Goal: Task Accomplishment & Management: Use online tool/utility

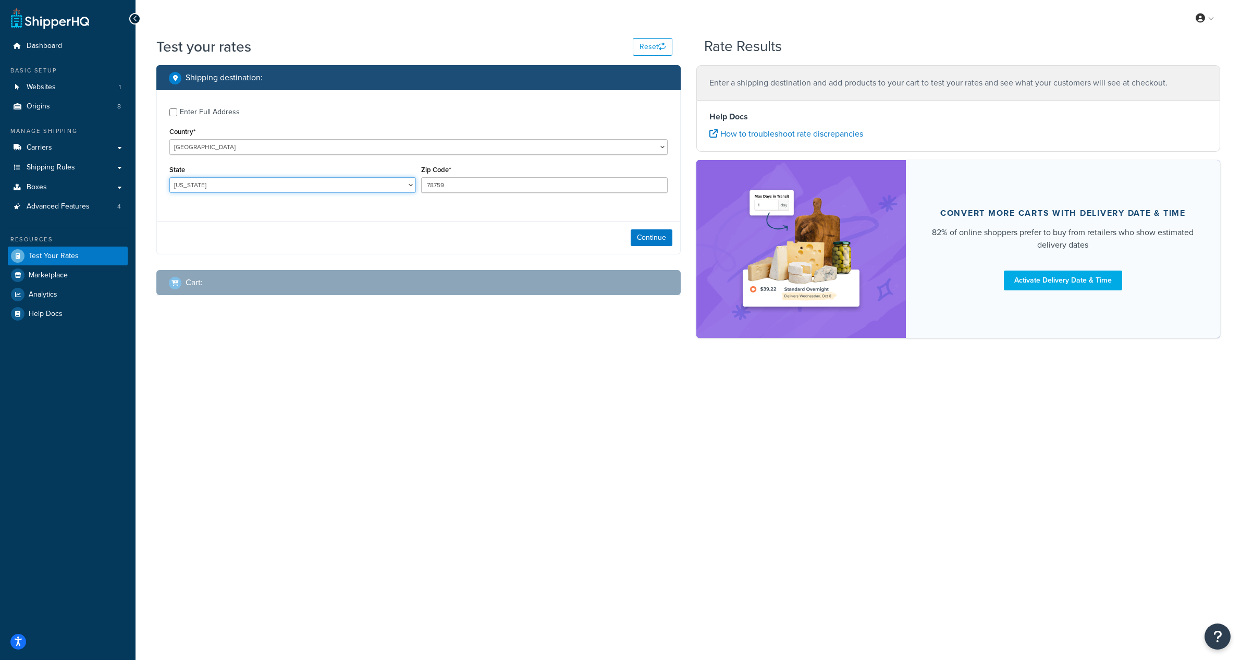
click at [307, 185] on select "[US_STATE] [US_STATE] [US_STATE] [US_STATE] [US_STATE] Armed Forces Americas Ar…" at bounding box center [292, 185] width 247 height 16
select select "MA"
click at [169, 177] on select "[US_STATE] [US_STATE] [US_STATE] [US_STATE] [US_STATE] Armed Forces Americas Ar…" at bounding box center [292, 185] width 247 height 16
click at [456, 179] on input "78759" at bounding box center [544, 185] width 247 height 16
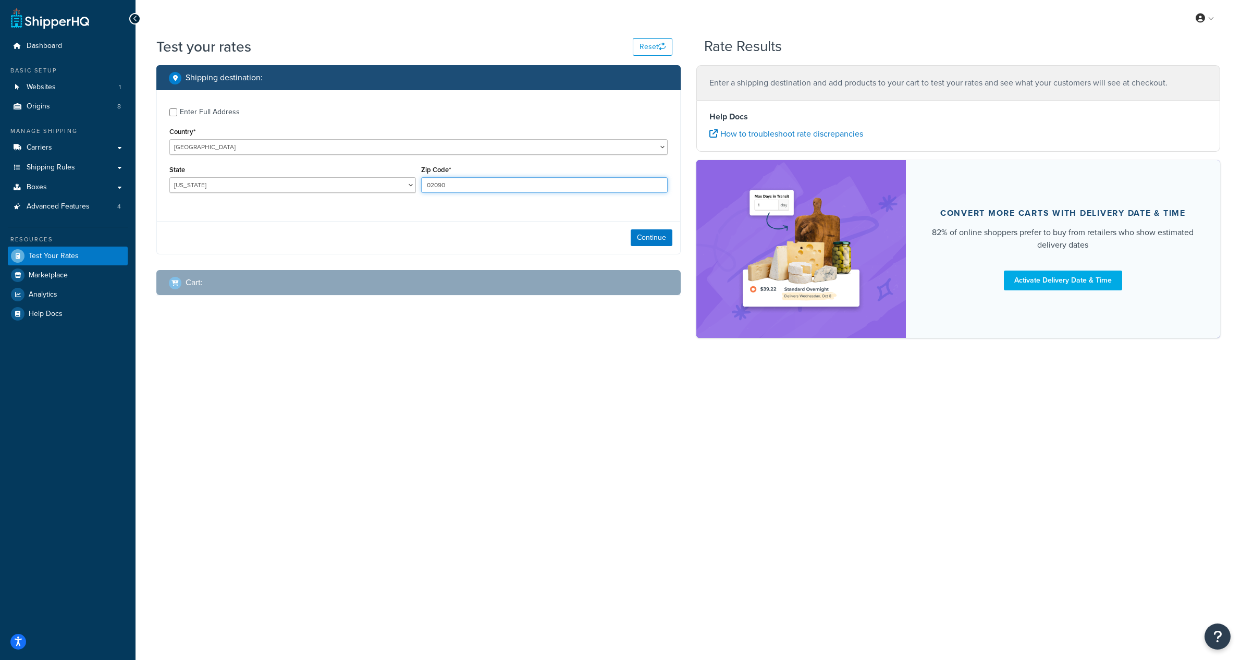
type input "02090"
click at [372, 210] on div "Enter Full Address Country* [GEOGRAPHIC_DATA] [GEOGRAPHIC_DATA] [GEOGRAPHIC_DAT…" at bounding box center [418, 151] width 523 height 123
click at [650, 234] on button "Continue" at bounding box center [652, 237] width 42 height 17
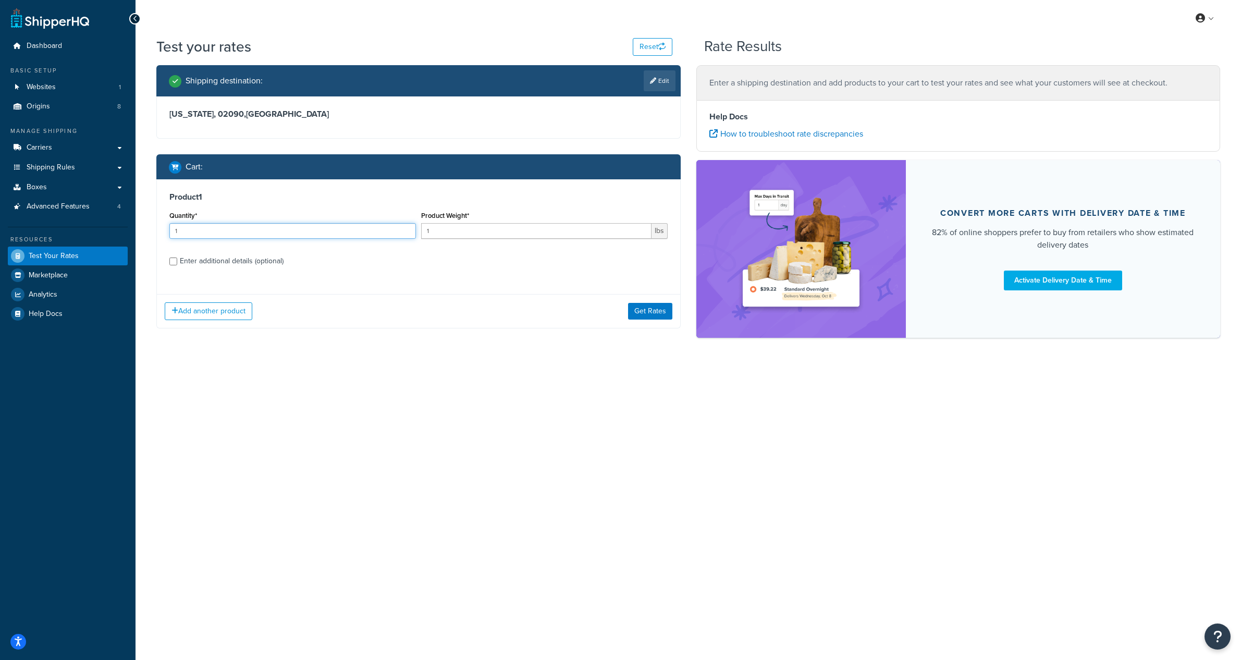
click at [263, 236] on input "1" at bounding box center [292, 231] width 247 height 16
type input "10"
click at [446, 231] on input "1" at bounding box center [536, 231] width 230 height 16
type input "46"
click at [259, 260] on div "Enter additional details (optional)" at bounding box center [232, 261] width 104 height 15
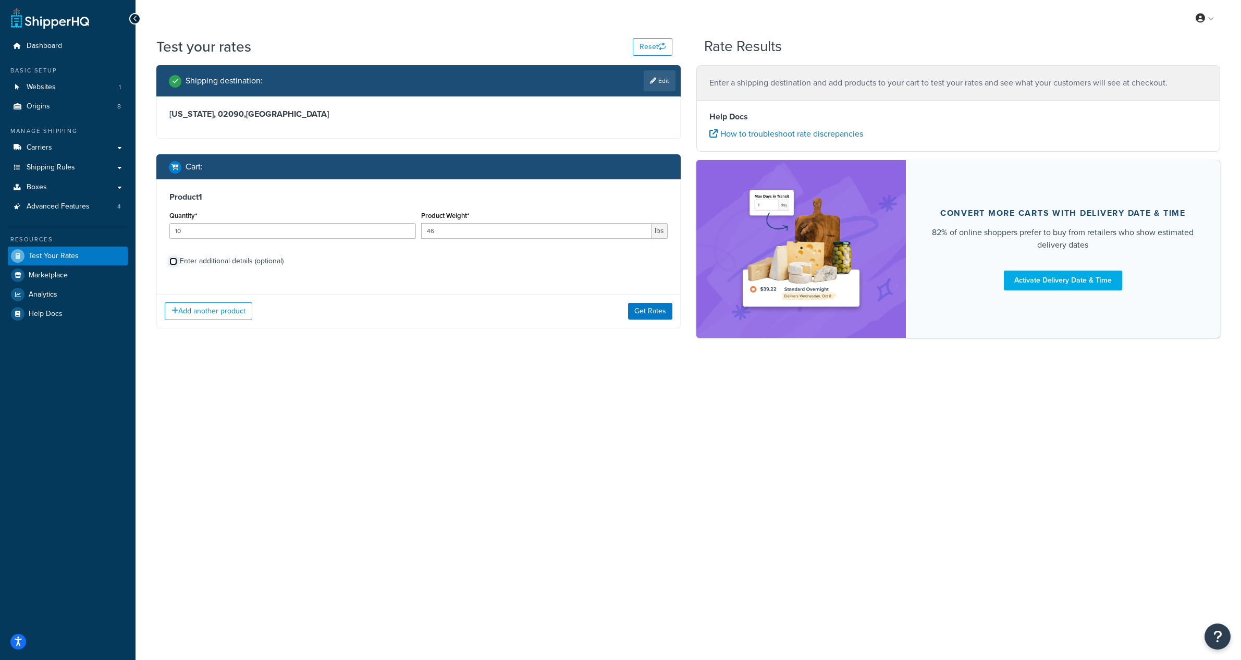
click at [177, 260] on input "Enter additional details (optional)" at bounding box center [173, 262] width 8 height 8
checkbox input "true"
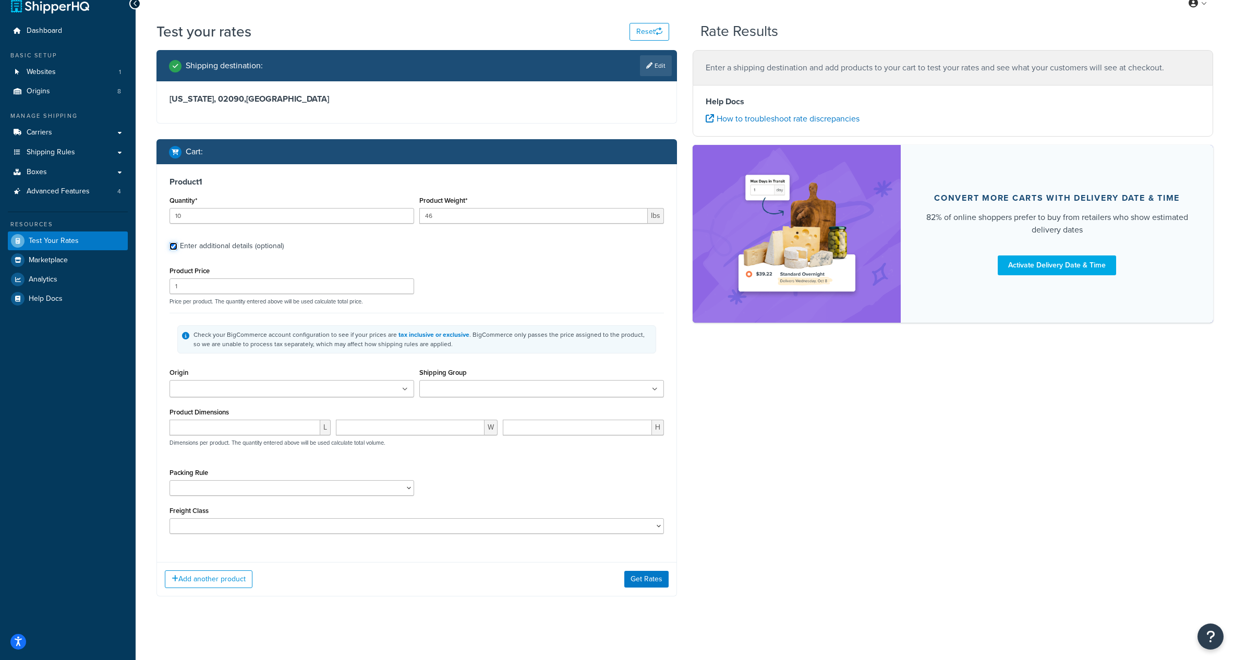
scroll to position [19, 0]
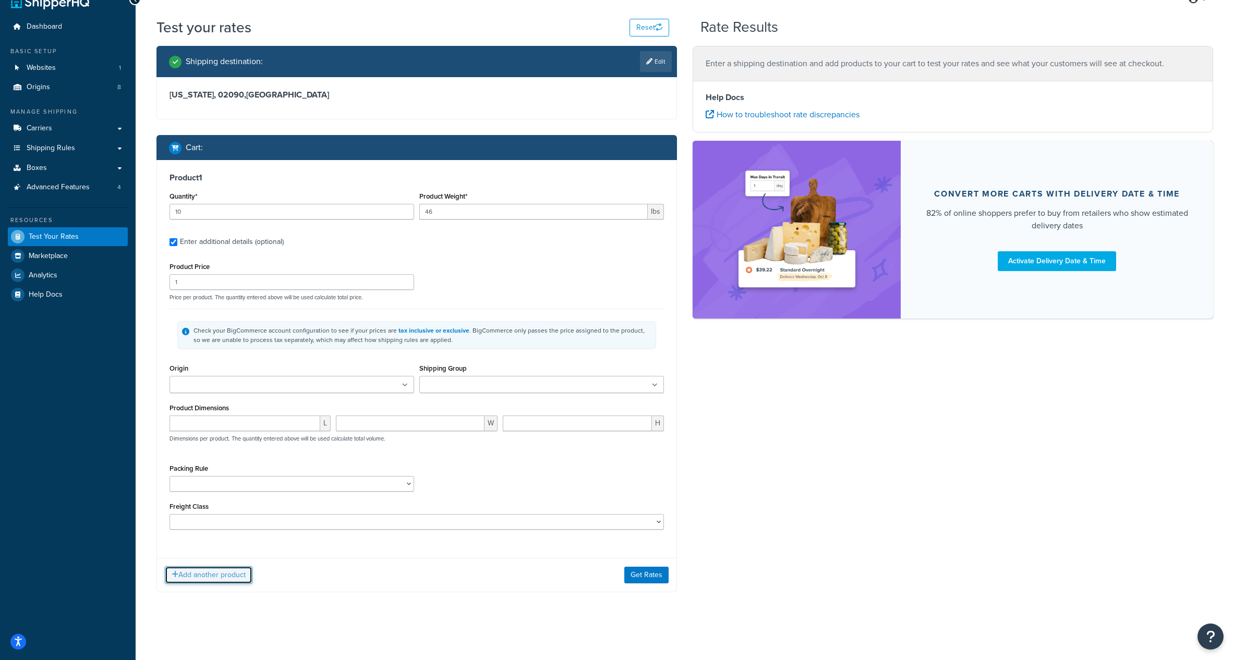
click at [206, 577] on button "Add another product" at bounding box center [209, 575] width 88 height 18
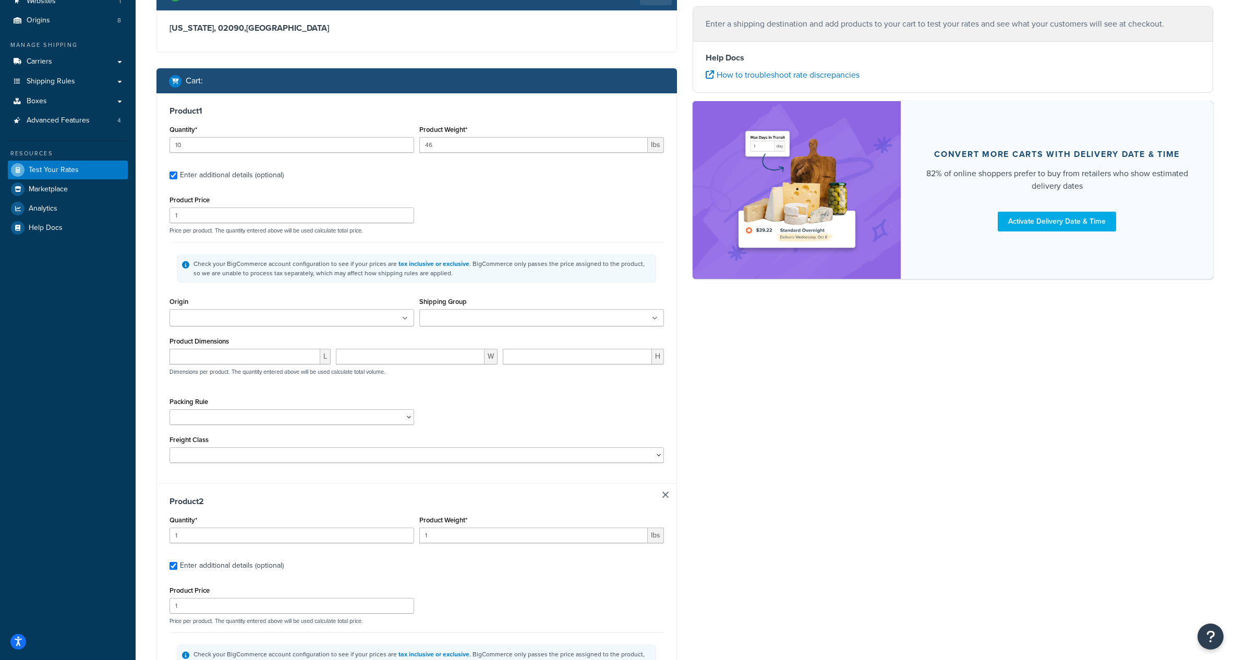
scroll to position [87, 0]
click at [199, 218] on input "1" at bounding box center [291, 215] width 245 height 16
type input "300"
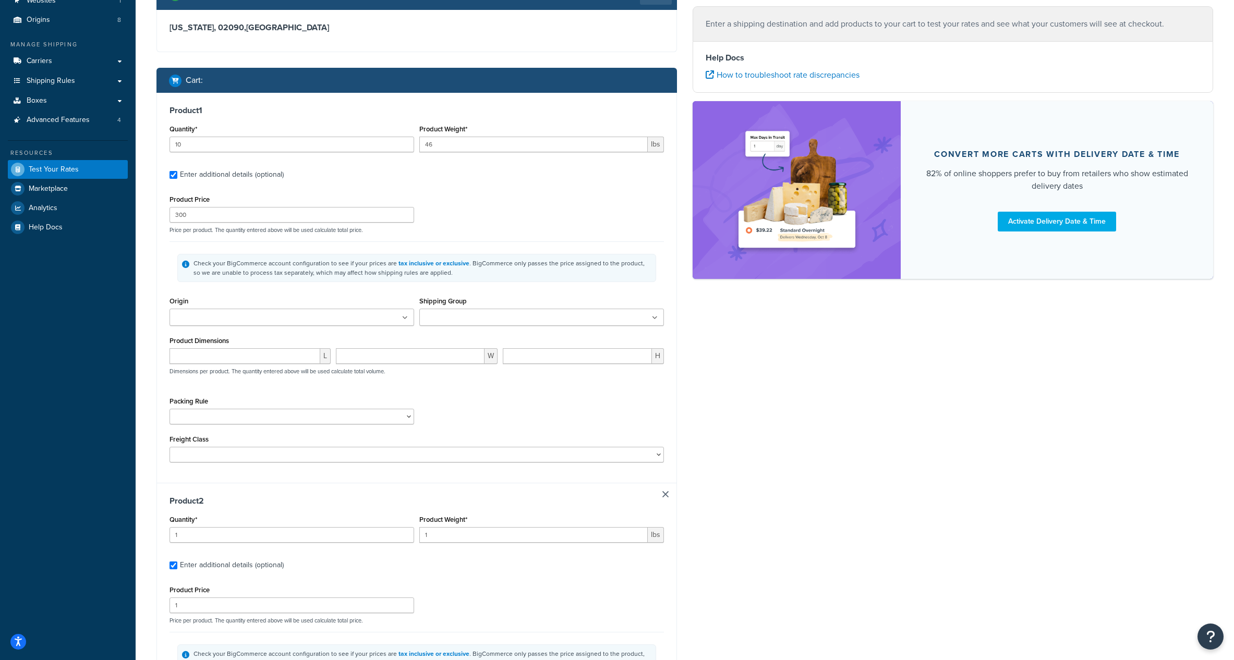
click at [280, 318] on ul at bounding box center [291, 317] width 245 height 17
click at [511, 295] on div "Shipping Group Hazardous Large Medium Must Ship Freight Small" at bounding box center [541, 310] width 245 height 32
click at [450, 316] on input "Shipping Group" at bounding box center [468, 317] width 92 height 11
click at [311, 287] on div "Check your BigCommerce account configuration to see if your prices are tax incl…" at bounding box center [416, 267] width 494 height 53
click at [264, 418] on select "L10.75xW10.75xH15.75 L10xW14.75xH10.75 L11.5xW8.5xH8.5 L11xW10xH9 L11XW12XH11 L…" at bounding box center [291, 419] width 245 height 16
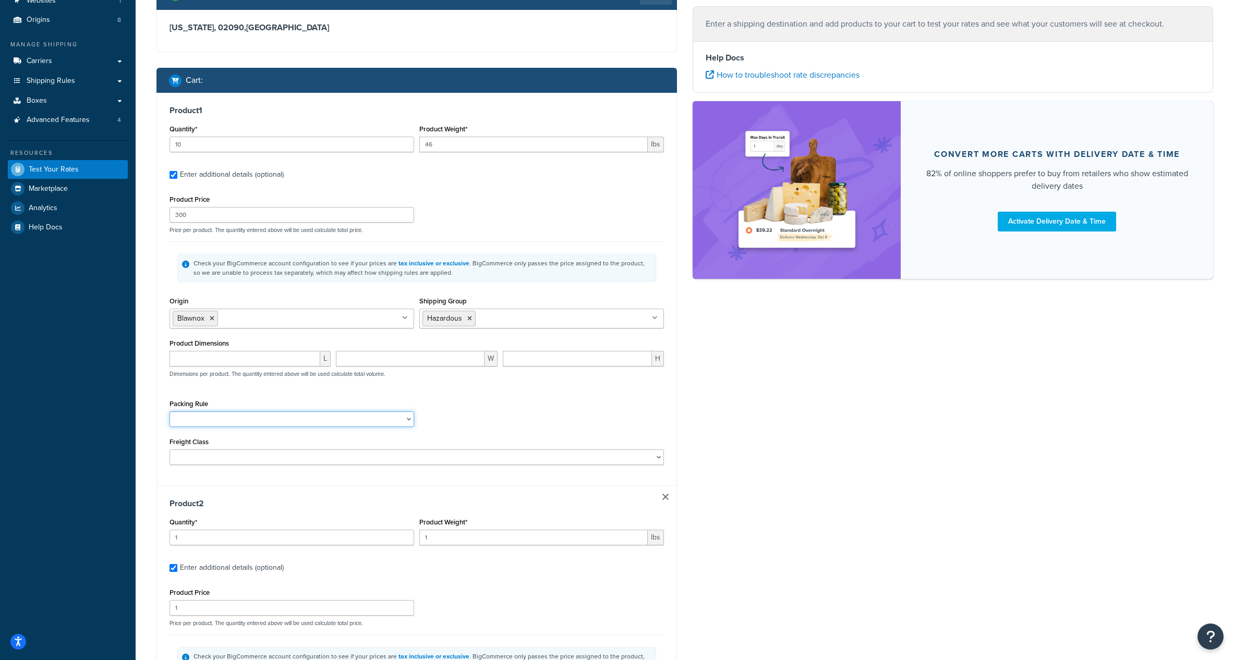
select select "84592"
click at [169, 411] on select "L10.75xW10.75xH15.75 L10xW14.75xH10.75 L11.5xW8.5xH8.5 L11xW10xH9 L11XW12XH11 L…" at bounding box center [291, 419] width 245 height 16
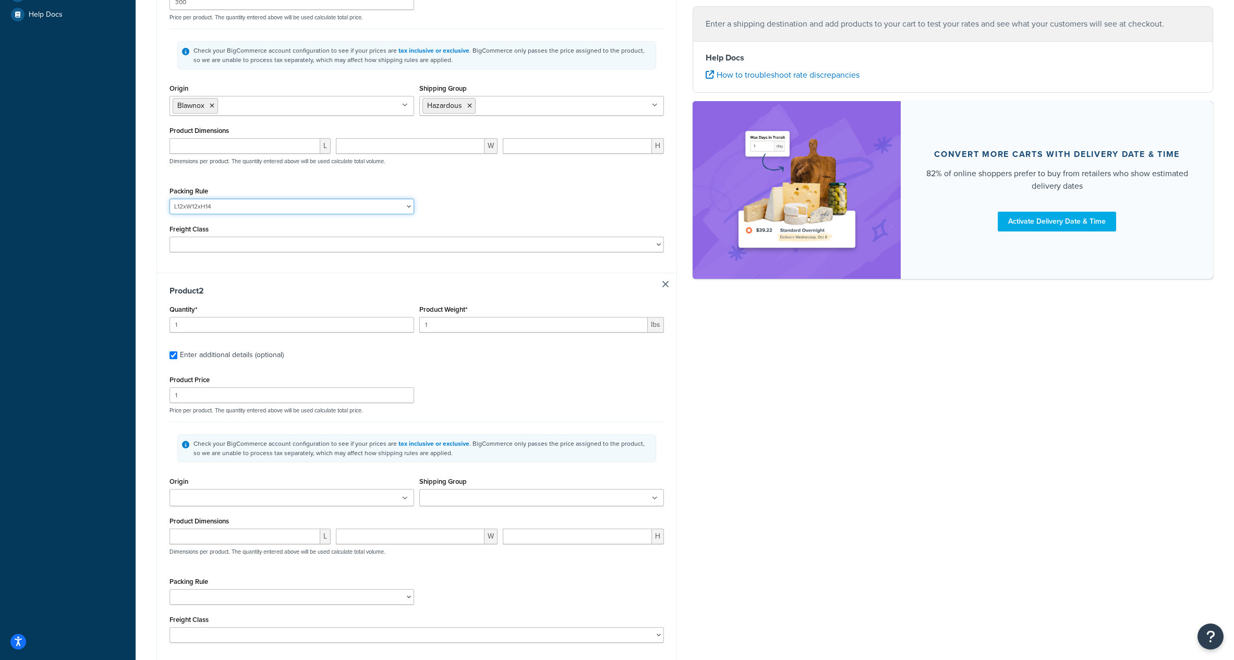
scroll to position [338, 0]
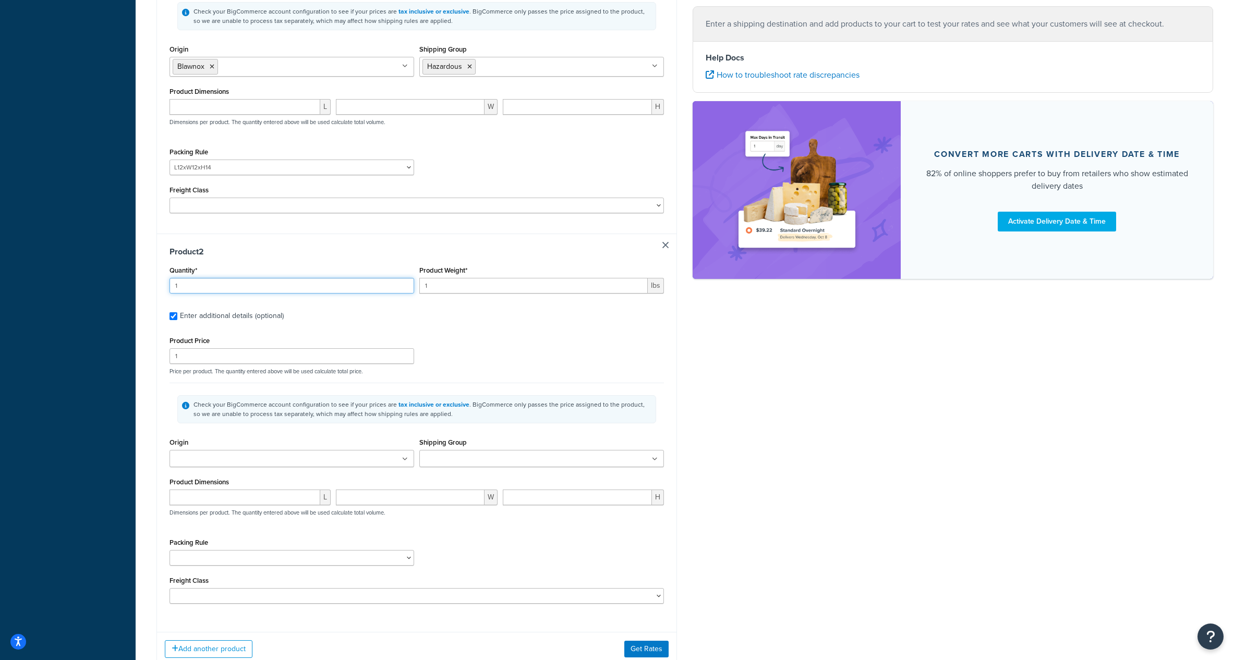
click at [245, 284] on input "1" at bounding box center [291, 286] width 245 height 16
type input "15"
click at [438, 287] on input "1" at bounding box center [533, 286] width 228 height 16
type input "14.5"
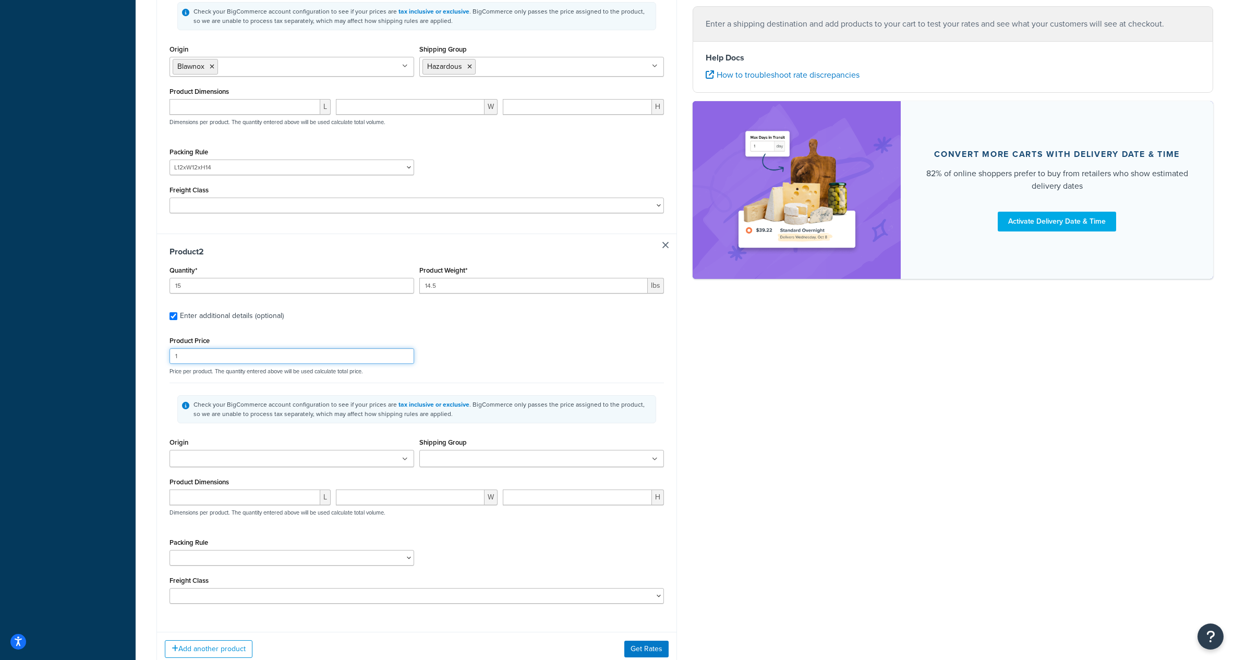
click at [283, 352] on input "1" at bounding box center [291, 356] width 245 height 16
type input "100"
click at [483, 362] on div "Product Price 100 Price per product. The quantity entered above will be used ca…" at bounding box center [416, 354] width 499 height 41
click at [276, 463] on ul at bounding box center [291, 458] width 245 height 17
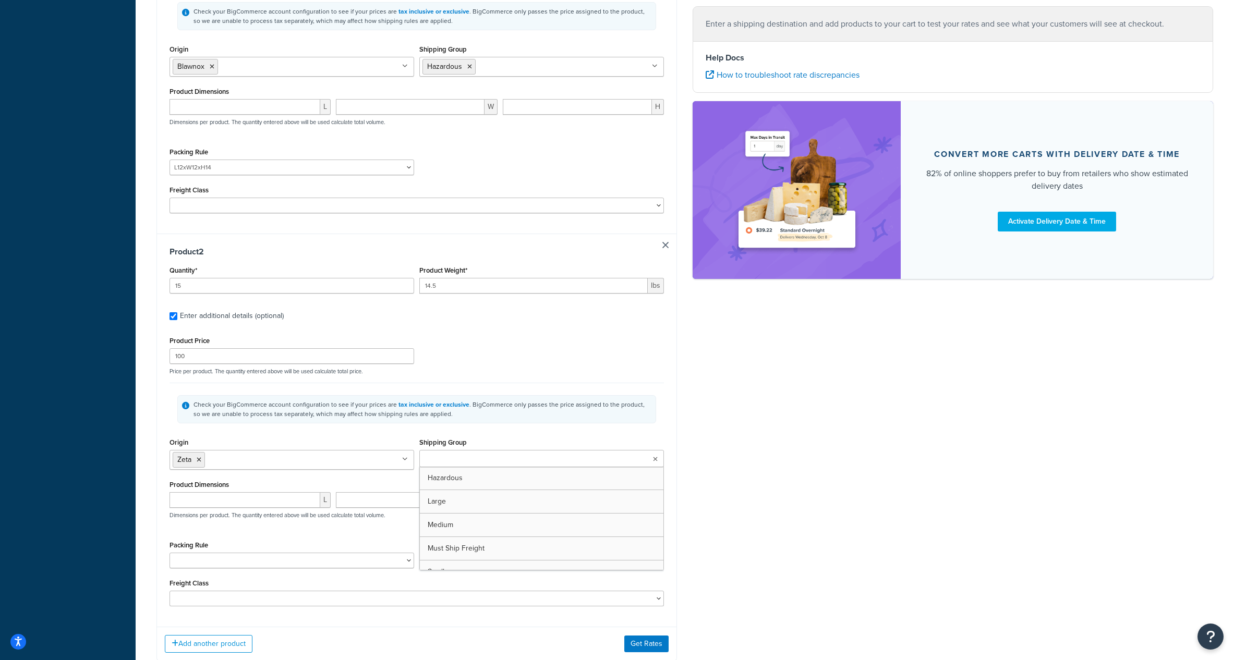
click at [491, 454] on input "Shipping Group" at bounding box center [468, 459] width 92 height 11
click at [278, 538] on div "Packing Rule L10.75xW10.75xH15.75 L10xW14.75xH10.75 L11.5xW8.5xH8.5 L11xW10xH9 …" at bounding box center [291, 553] width 245 height 30
click at [264, 555] on select "L10.75xW10.75xH15.75 L10xW14.75xH10.75 L11.5xW8.5xH8.5 L11xW10xH9 L11XW12XH11 L…" at bounding box center [291, 561] width 245 height 16
select select "87821"
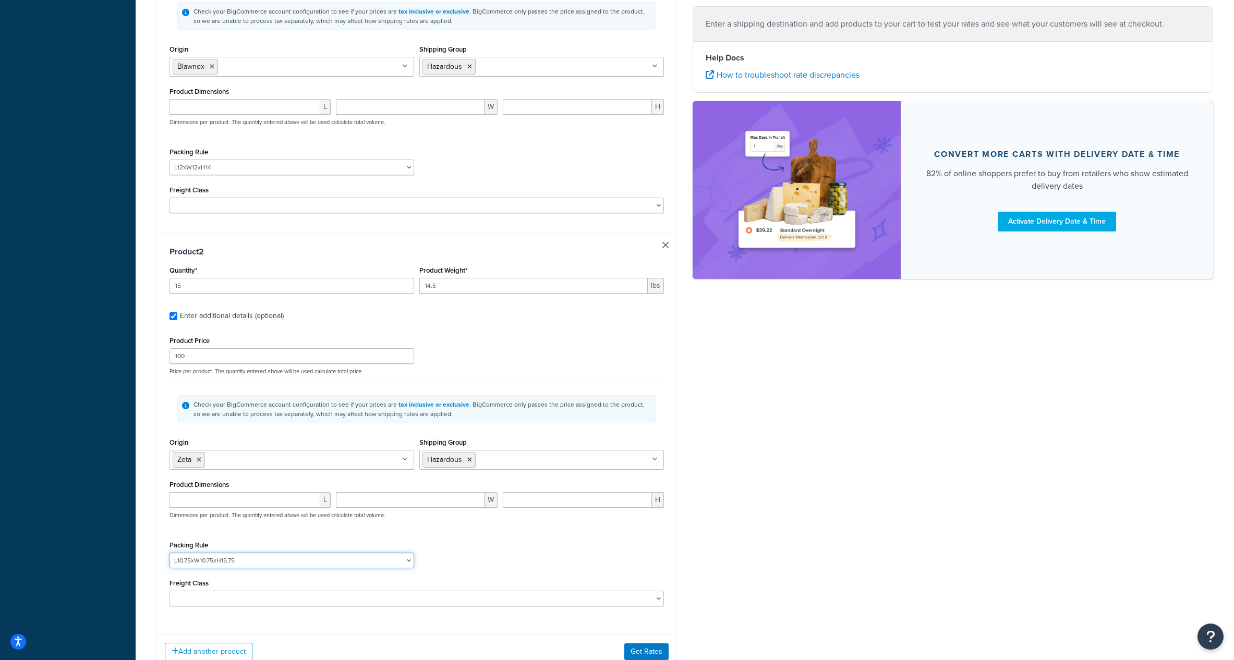
click at [169, 553] on select "L10.75xW10.75xH15.75 L10xW14.75xH10.75 L11.5xW8.5xH8.5 L11xW10xH9 L11XW12XH11 L…" at bounding box center [291, 561] width 245 height 16
click at [556, 565] on div "Packing Rule L10.75xW10.75xH15.75 L10xW14.75xH10.75 L11.5xW8.5xH8.5 L11xW10xH9 …" at bounding box center [416, 557] width 499 height 38
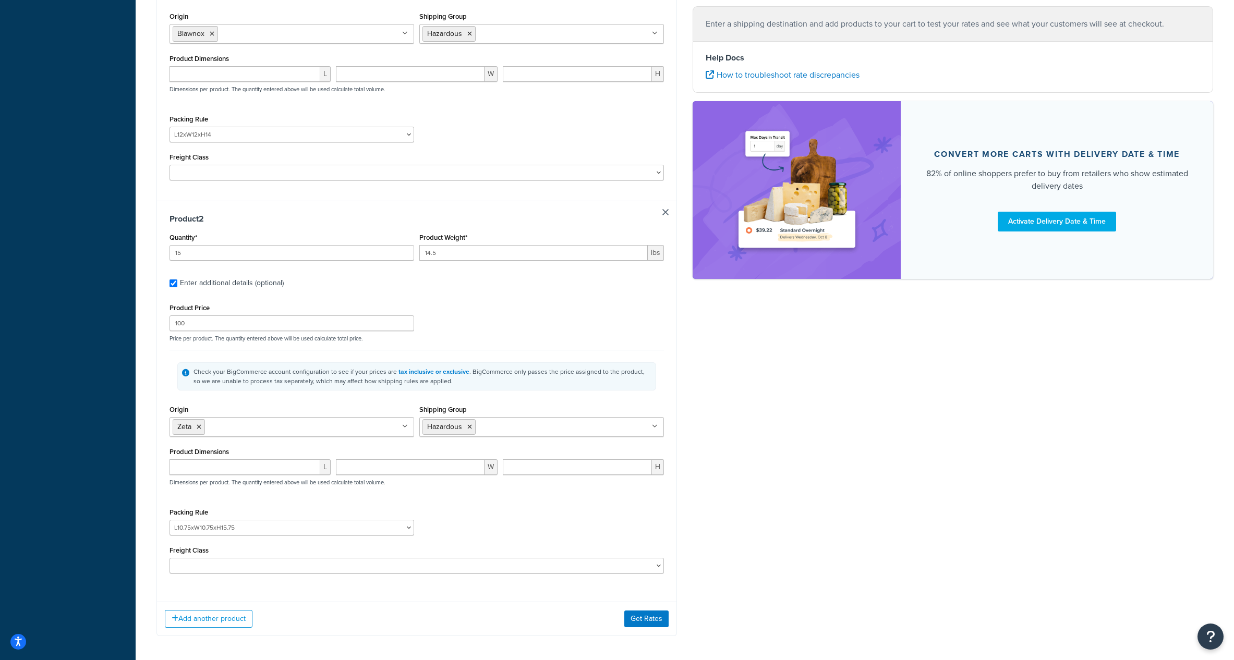
scroll to position [415, 0]
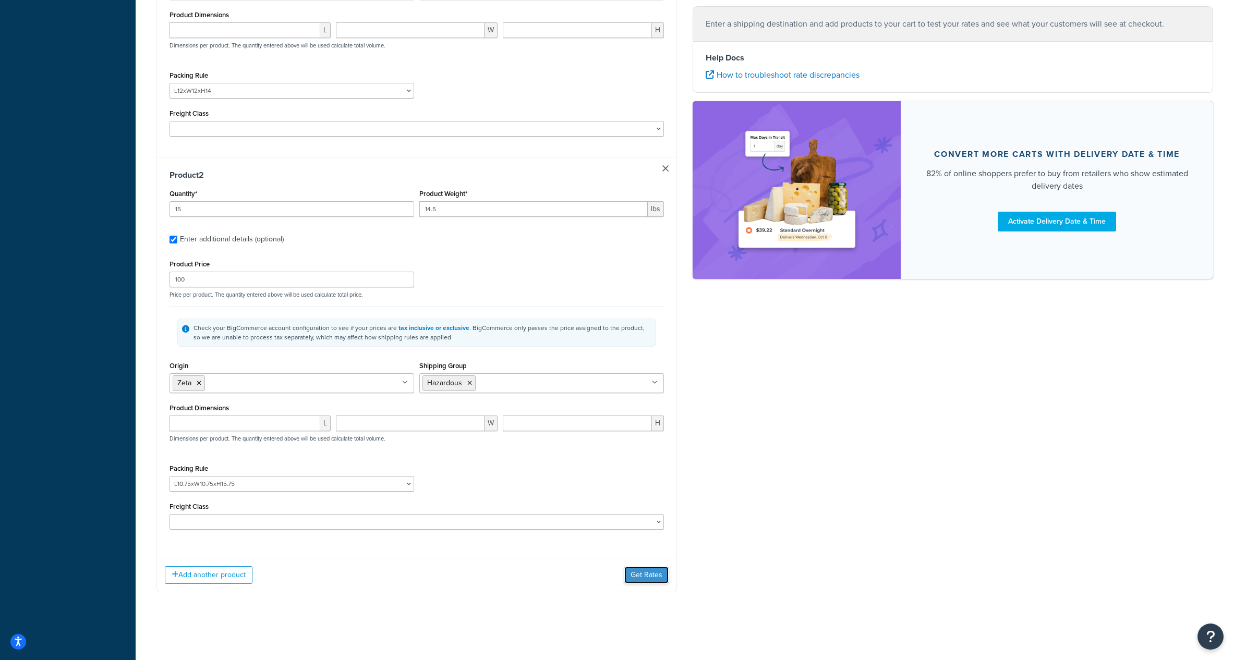
click at [632, 575] on button "Get Rates" at bounding box center [646, 575] width 44 height 17
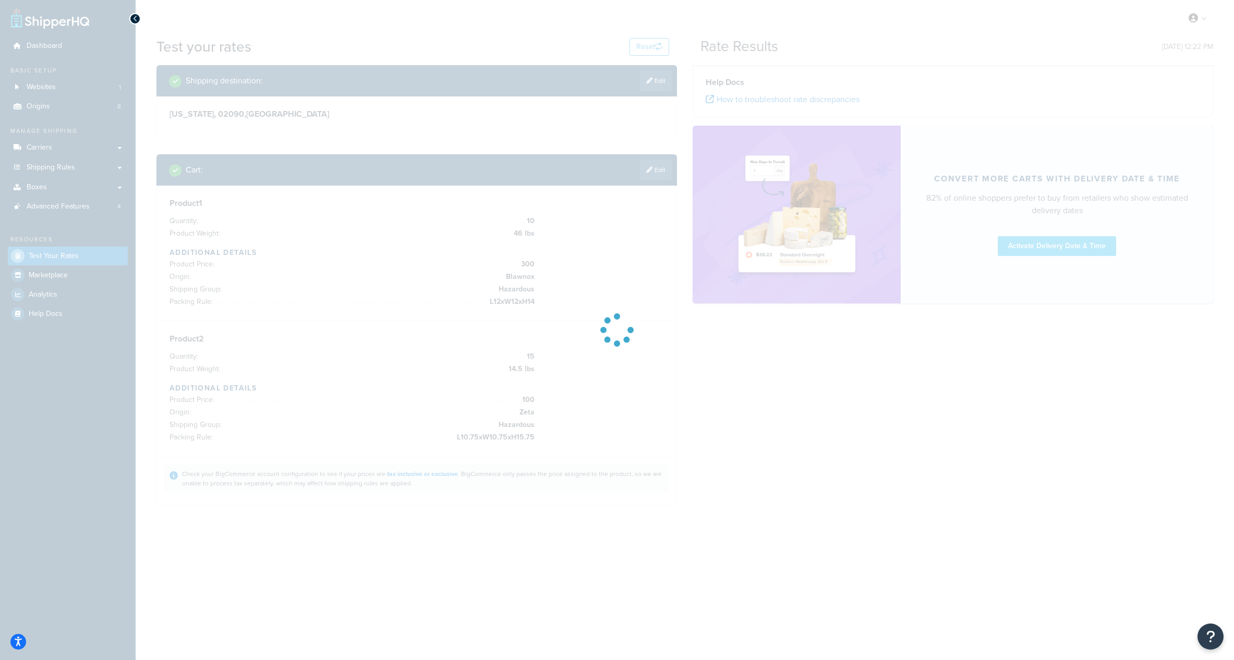
scroll to position [0, 0]
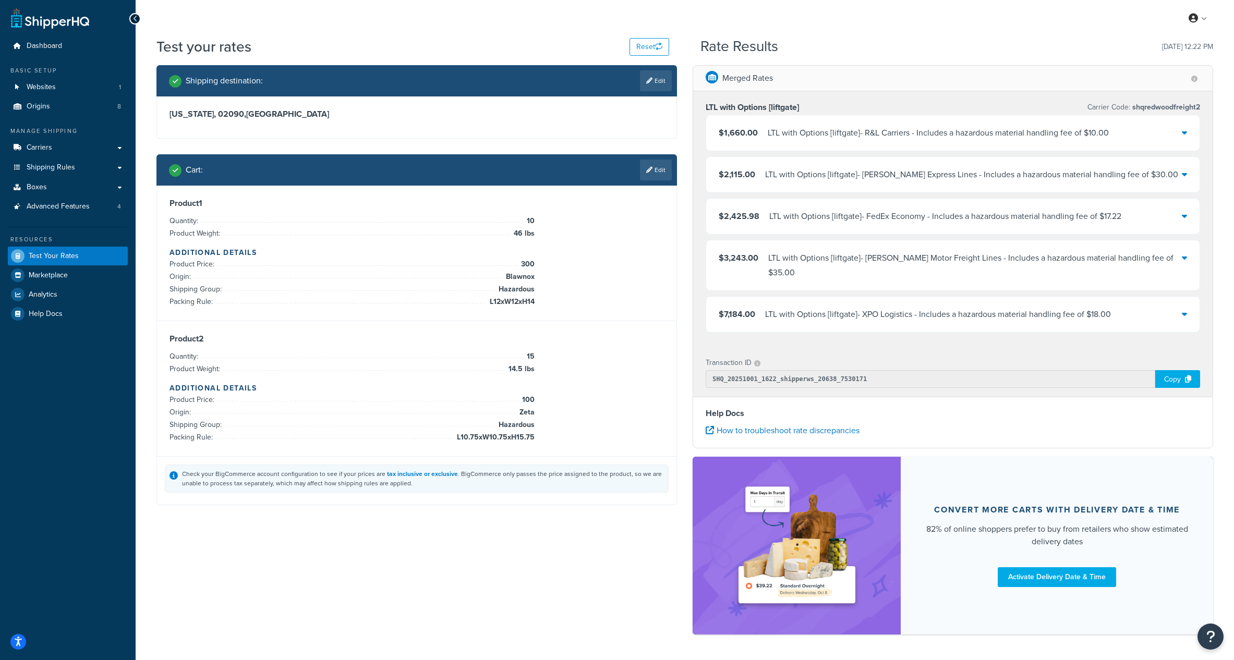
click at [1022, 263] on div "LTL with Options [liftgate] - [PERSON_NAME] Motor Freight Lines - Includes a ha…" at bounding box center [974, 265] width 413 height 29
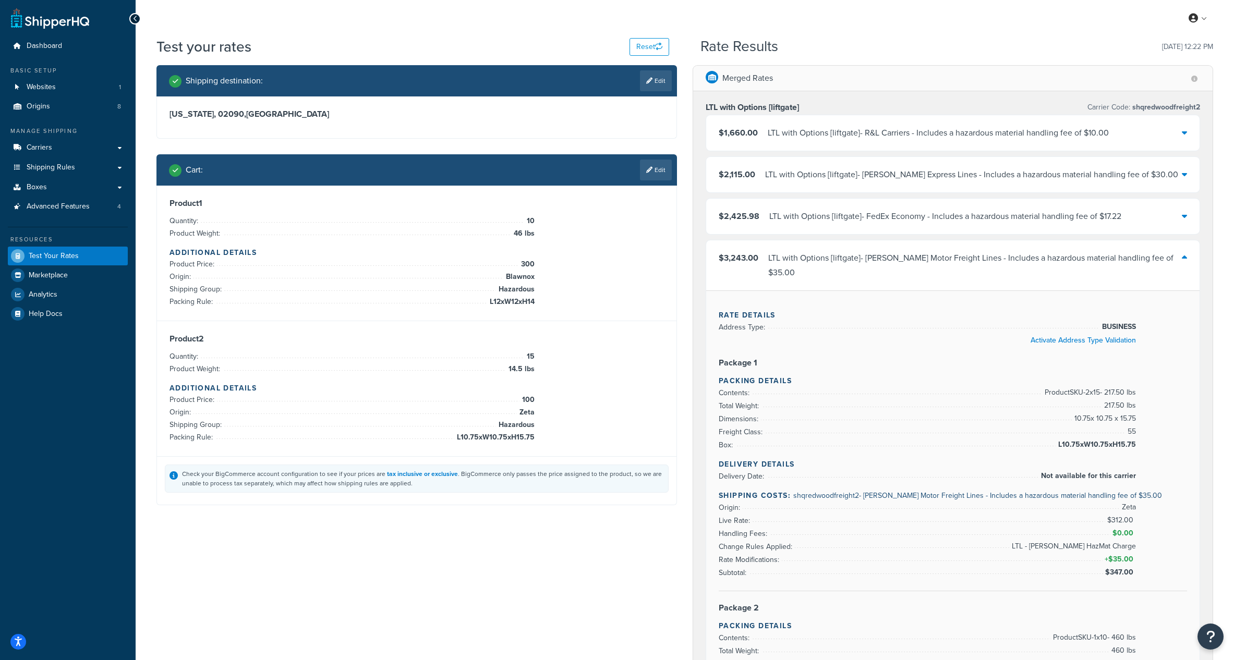
click at [1048, 257] on div "LTL with Options [liftgate] - [PERSON_NAME] Motor Freight Lines - Includes a ha…" at bounding box center [974, 265] width 413 height 29
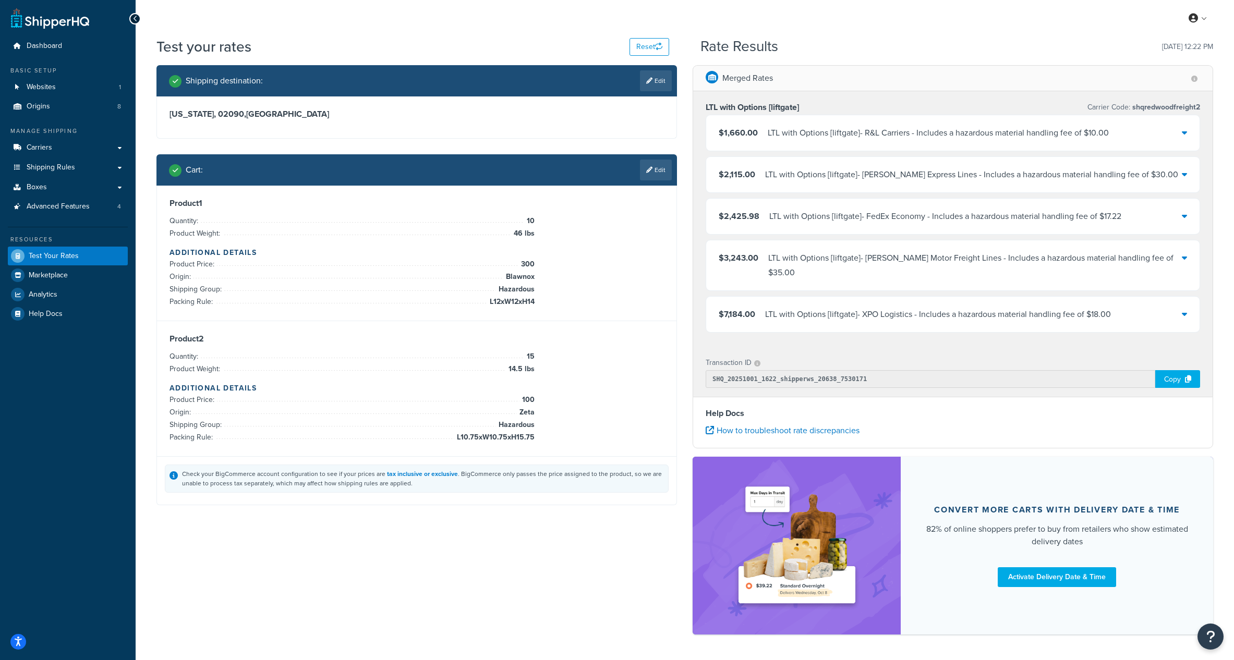
click at [1158, 256] on div "$3,243.00 LTL with Options [liftgate] - [PERSON_NAME] Motor Freight Lines - Inc…" at bounding box center [952, 265] width 493 height 50
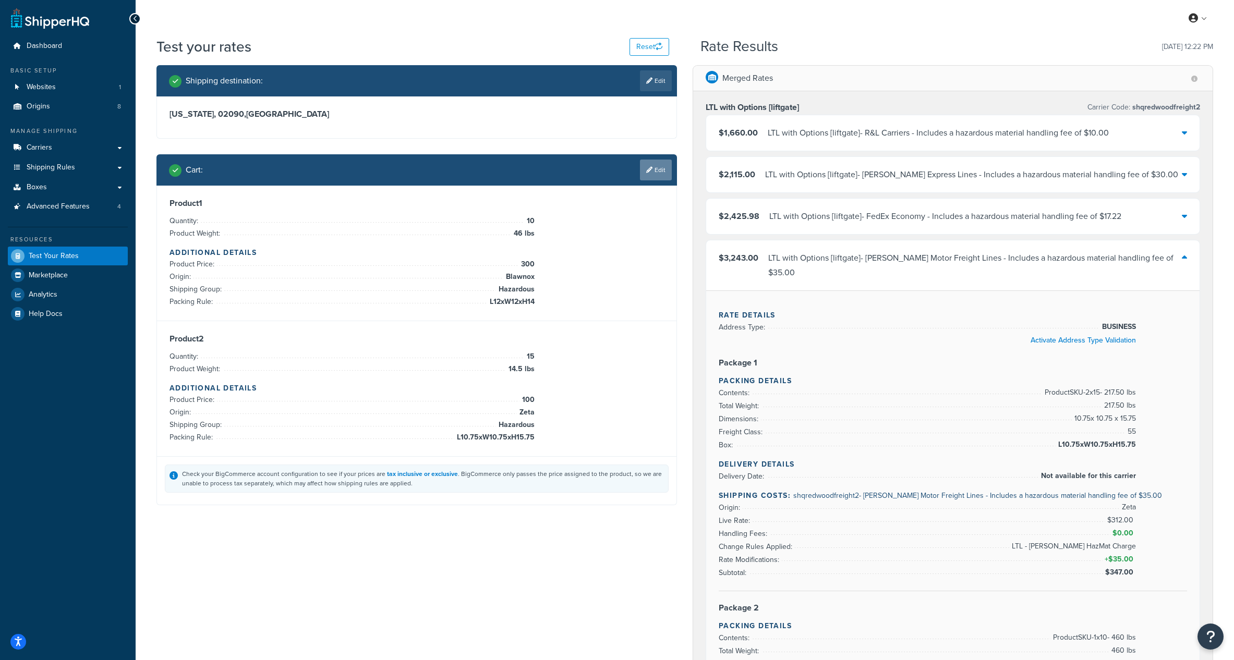
click at [660, 165] on link "Edit" at bounding box center [656, 170] width 32 height 21
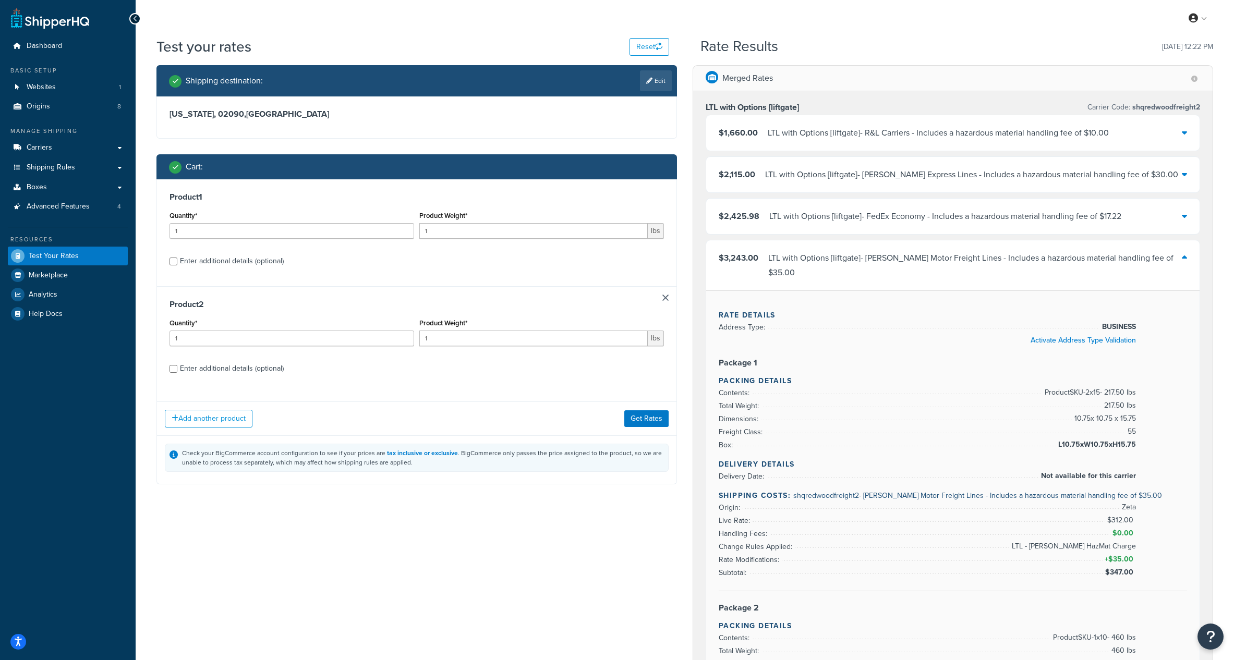
click at [197, 259] on div "Enter additional details (optional)" at bounding box center [232, 261] width 104 height 15
click at [177, 259] on input "Enter additional details (optional)" at bounding box center [173, 262] width 8 height 8
checkbox input "true"
select select "84592"
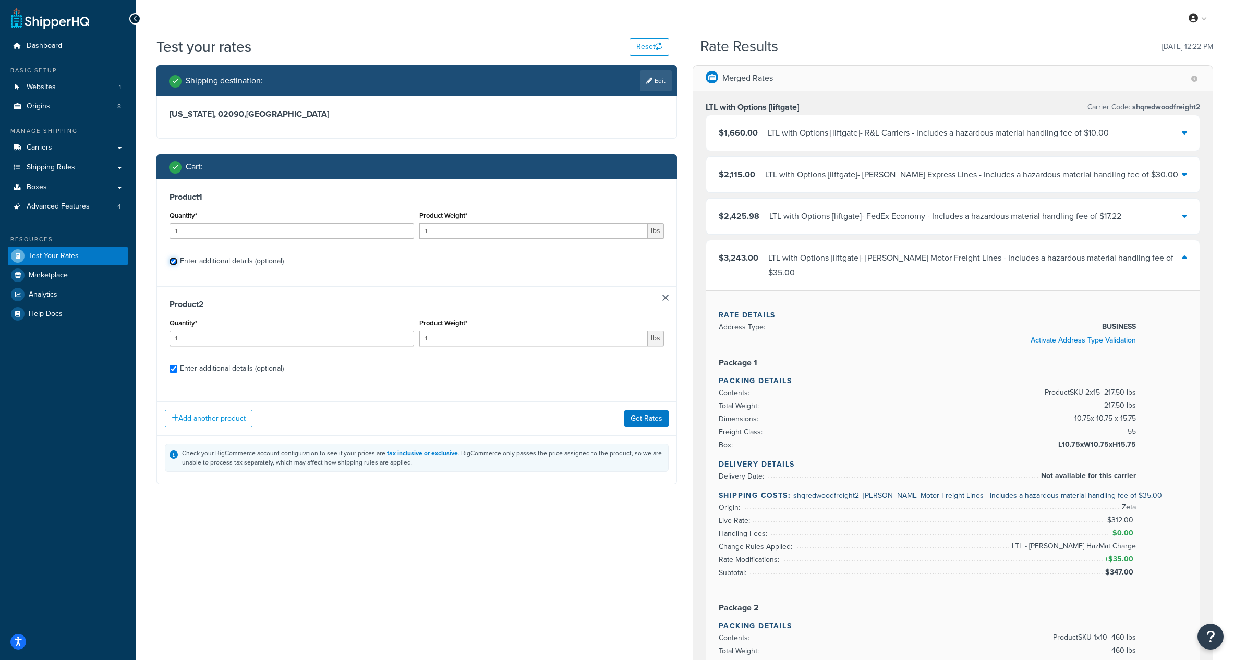
select select "87821"
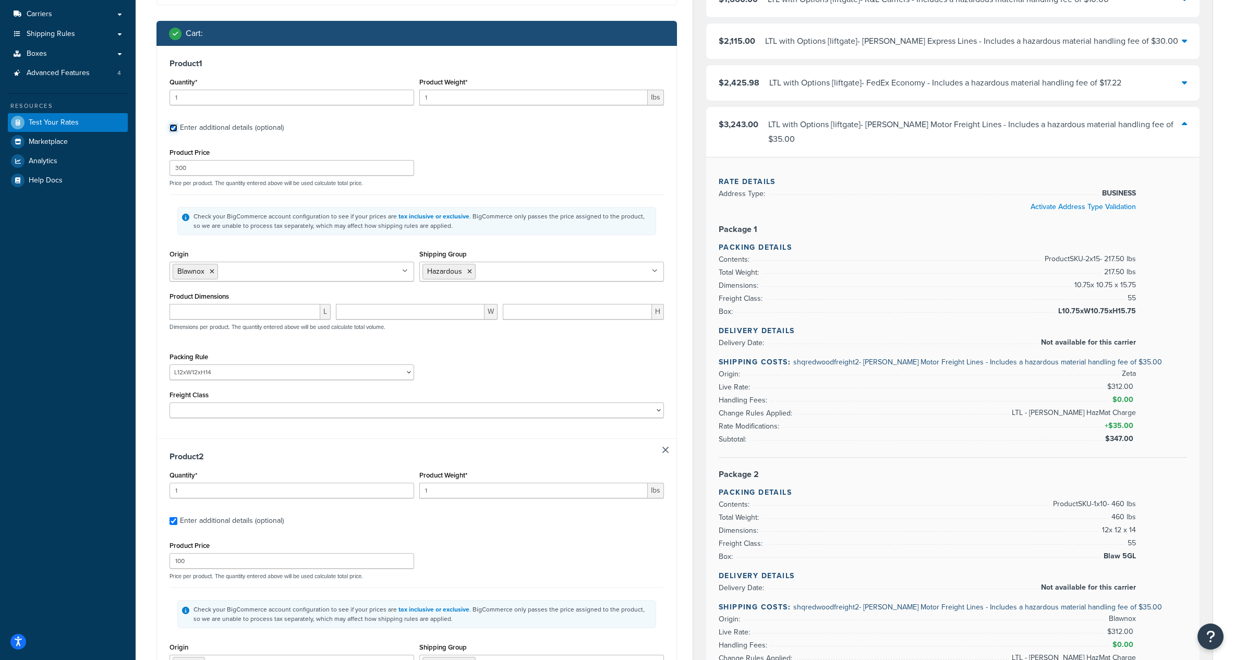
scroll to position [30, 0]
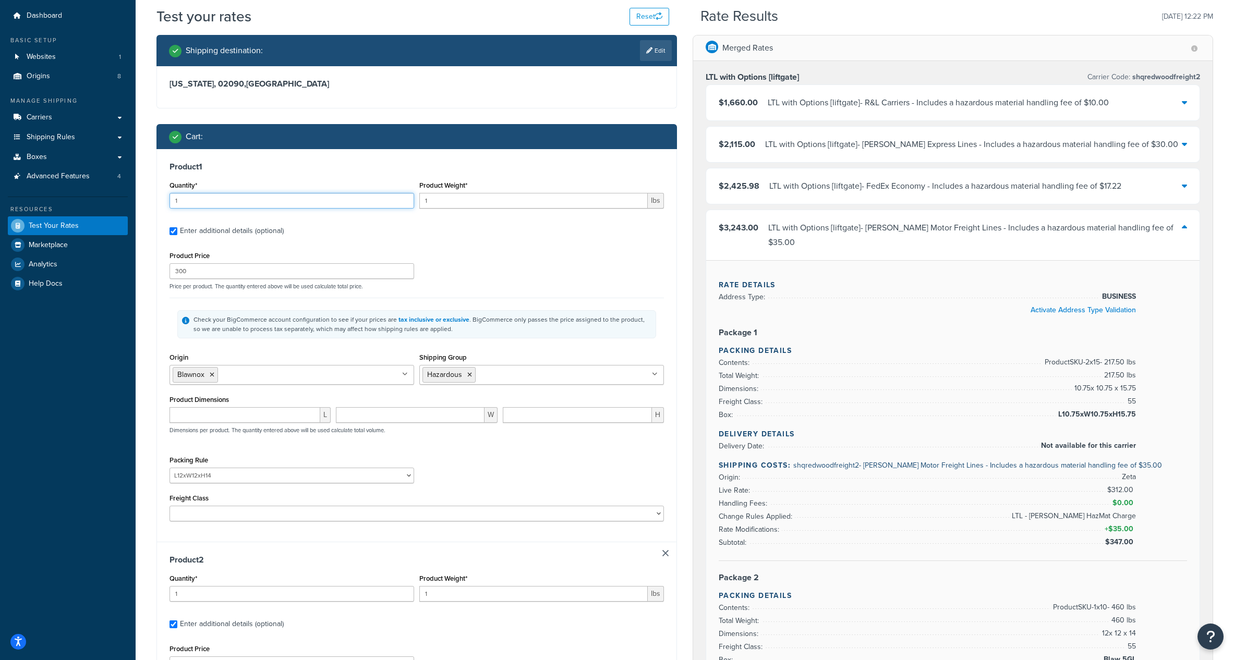
click at [238, 203] on input "1" at bounding box center [291, 201] width 245 height 16
type input "10"
click at [466, 200] on input "1" at bounding box center [533, 201] width 228 height 16
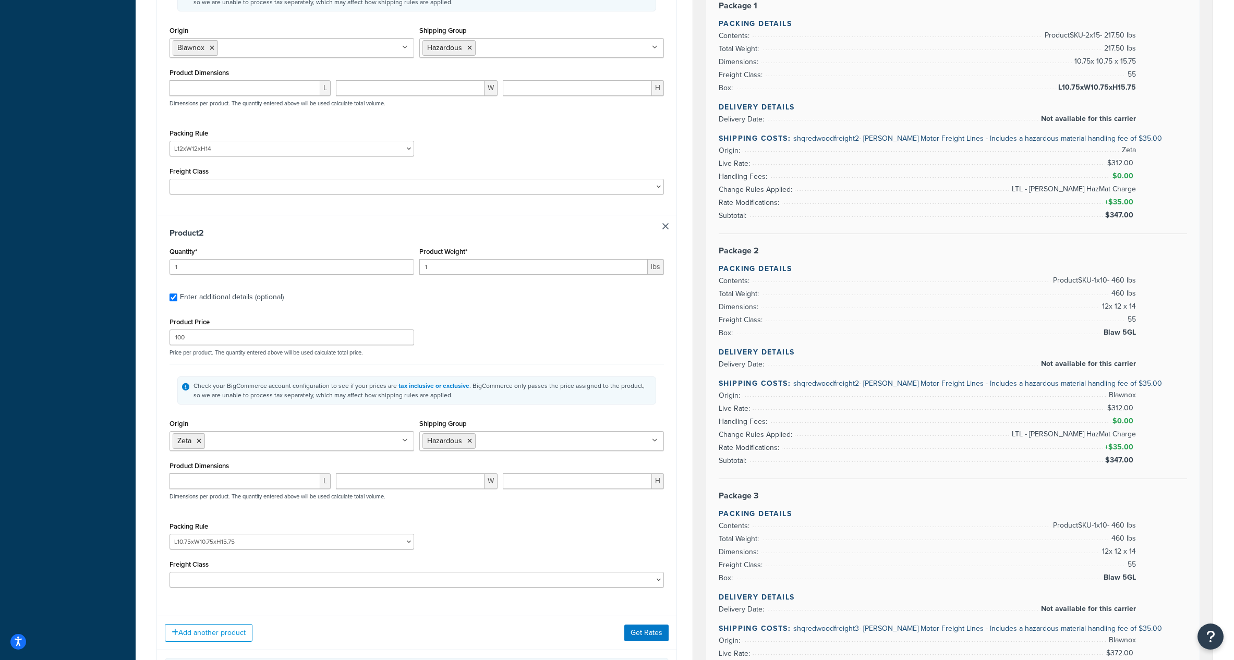
scroll to position [362, 0]
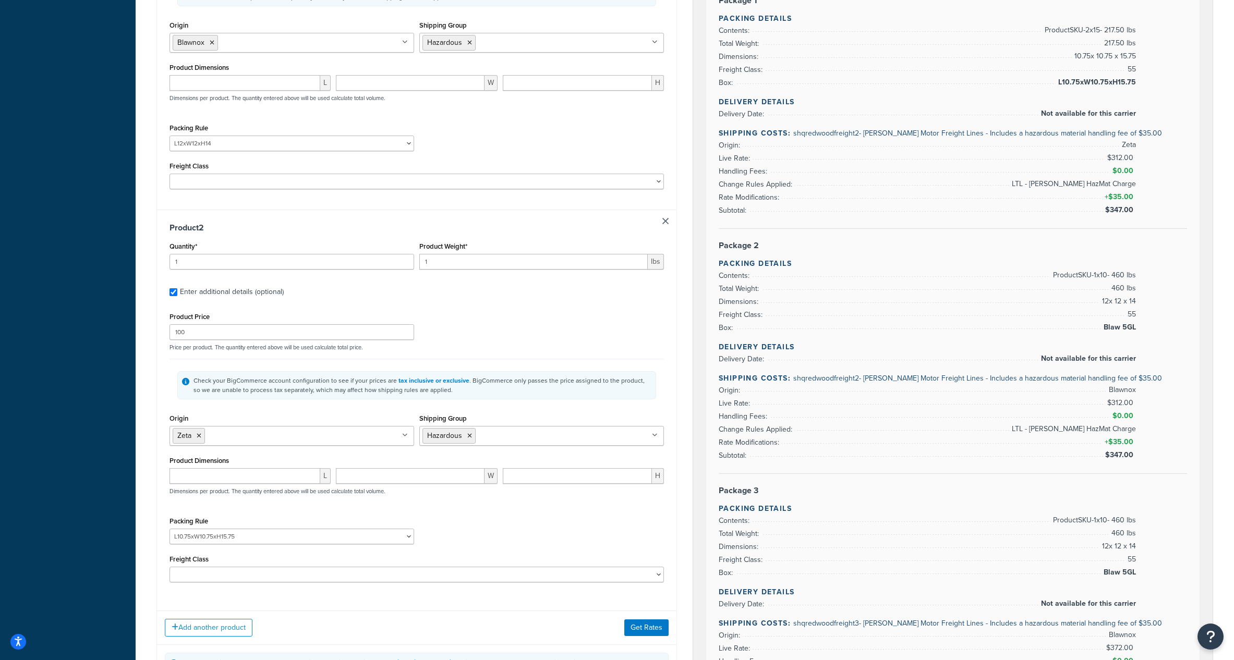
type input "46"
click at [240, 262] on input "1" at bounding box center [291, 262] width 245 height 16
type input "15"
type input "14.5"
click at [645, 631] on button "Get Rates" at bounding box center [646, 627] width 44 height 17
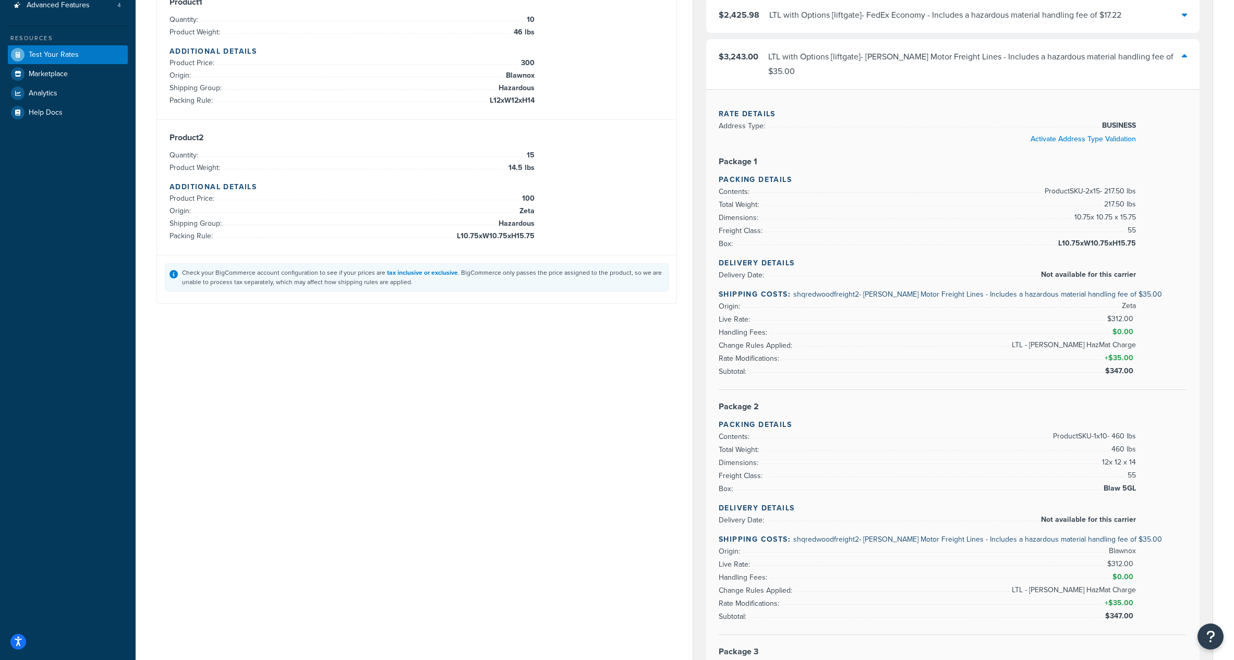
scroll to position [0, 0]
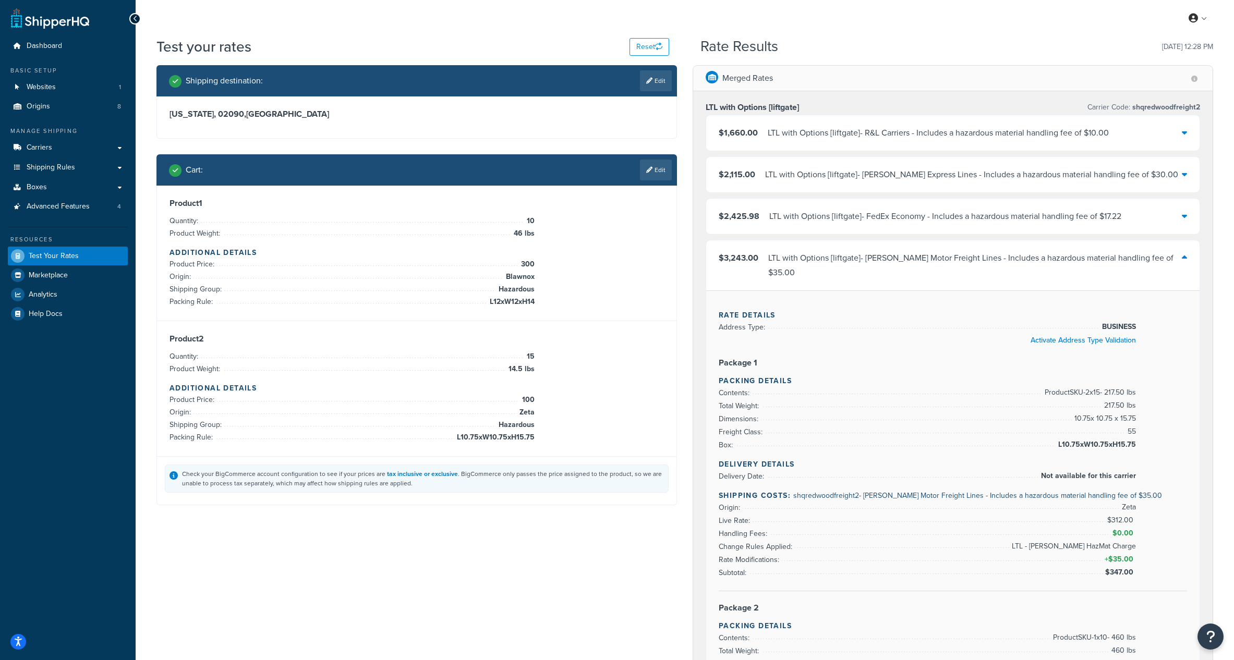
click at [986, 261] on div "LTL with Options [liftgate] - [PERSON_NAME] Motor Freight Lines - Includes a ha…" at bounding box center [974, 265] width 413 height 29
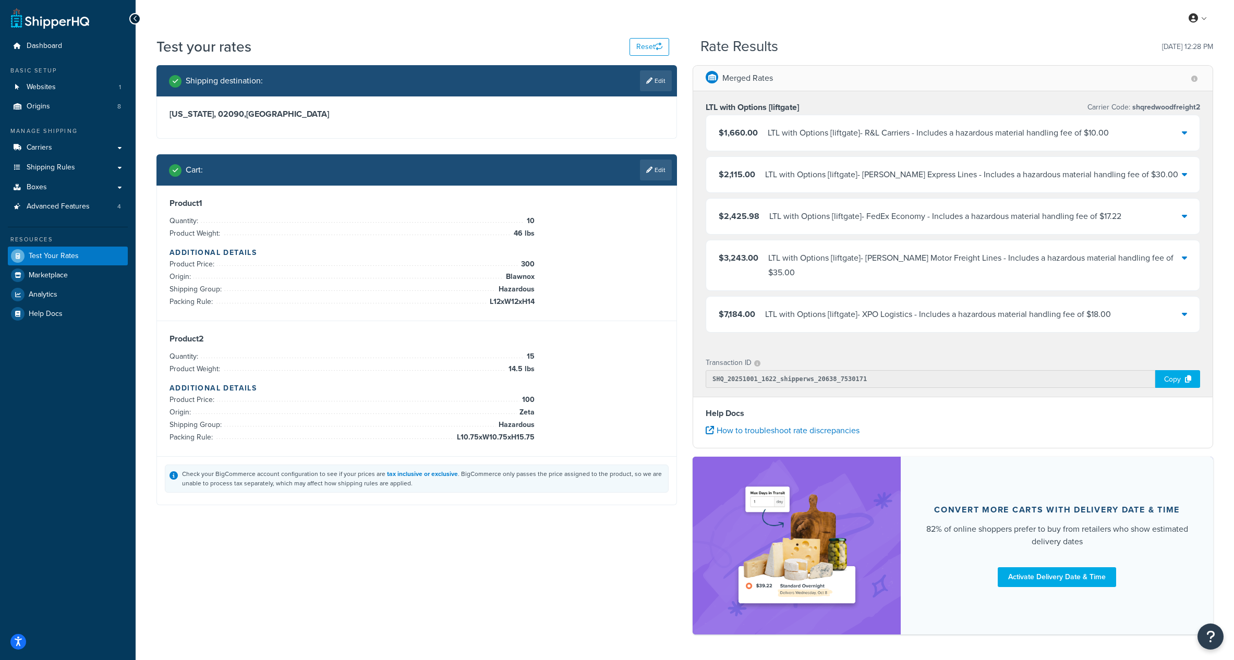
click at [881, 258] on div "LTL with Options [liftgate] - [PERSON_NAME] Motor Freight Lines - Includes a ha…" at bounding box center [974, 265] width 413 height 29
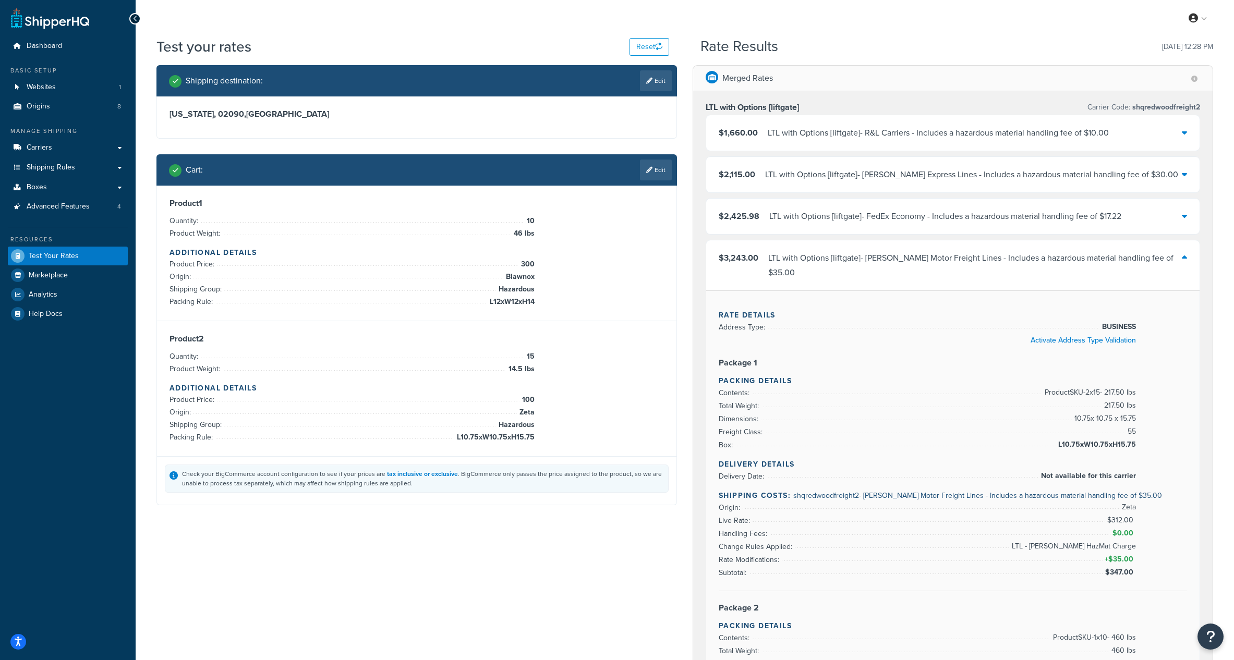
click at [827, 258] on div "LTL with Options [liftgate] - [PERSON_NAME] Motor Freight Lines - Includes a ha…" at bounding box center [974, 265] width 413 height 29
